Goal: Information Seeking & Learning: Learn about a topic

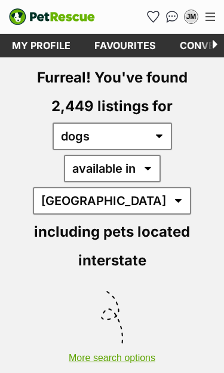
click at [174, 16] on img "Conversations" at bounding box center [172, 17] width 13 height 12
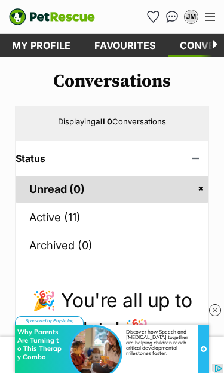
click at [52, 213] on link "Active (11)" at bounding box center [112, 217] width 193 height 27
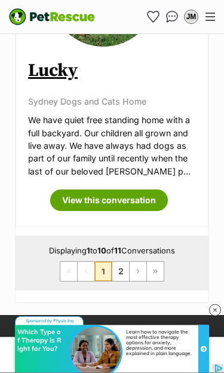
scroll to position [3293, 0]
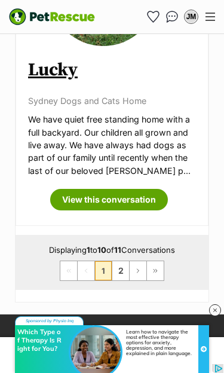
click at [124, 261] on link "2" at bounding box center [120, 270] width 17 height 19
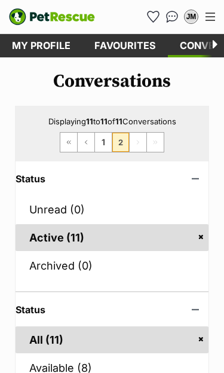
click at [129, 47] on link "Favourites" at bounding box center [124, 45] width 85 height 23
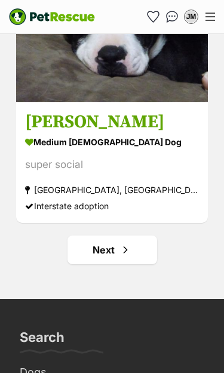
scroll to position [7073, 0]
click at [121, 257] on span "Next page" at bounding box center [125, 249] width 12 height 14
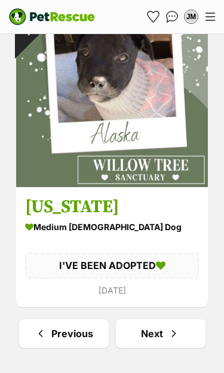
scroll to position [6972, 0]
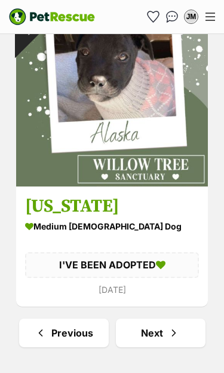
click at [179, 340] on span "Next page" at bounding box center [174, 332] width 12 height 14
click at [180, 318] on link "Next" at bounding box center [161, 332] width 90 height 29
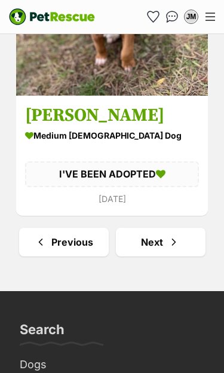
scroll to position [7086, 0]
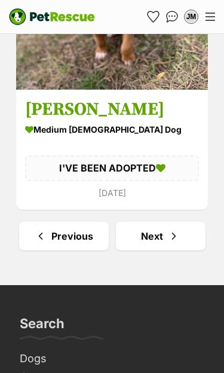
click at [168, 239] on span "Next page" at bounding box center [174, 236] width 12 height 14
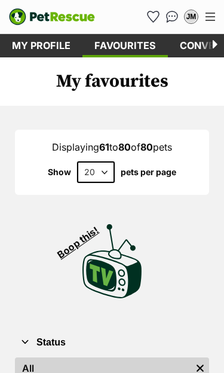
click at [209, 20] on span "Menu" at bounding box center [210, 20] width 10 height 1
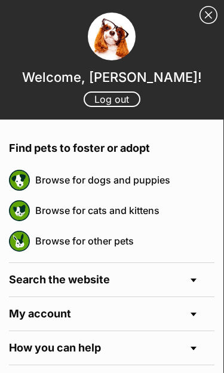
click at [151, 185] on link "Browse for dogs and puppies" at bounding box center [124, 179] width 179 height 25
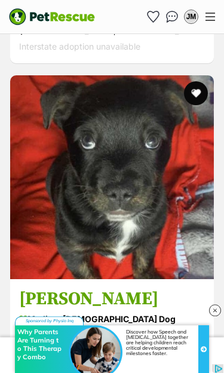
scroll to position [1553, 0]
click at [145, 229] on img at bounding box center [112, 177] width 204 height 204
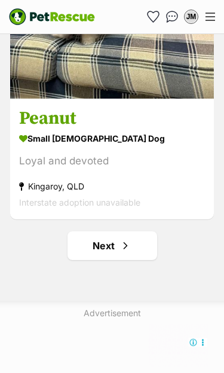
scroll to position [7201, 0]
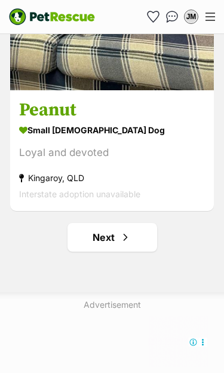
click at [130, 230] on span "Next page" at bounding box center [125, 237] width 12 height 14
